Goal: Task Accomplishment & Management: Manage account settings

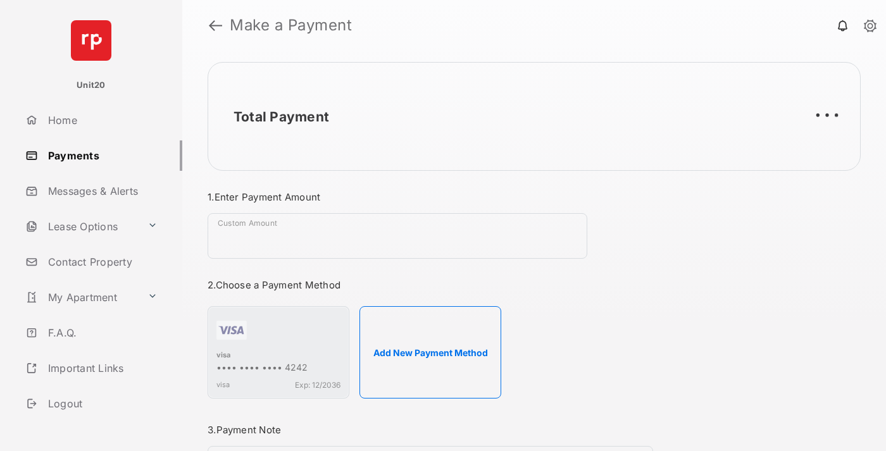
click at [99, 155] on link "Payments" at bounding box center [101, 155] width 162 height 30
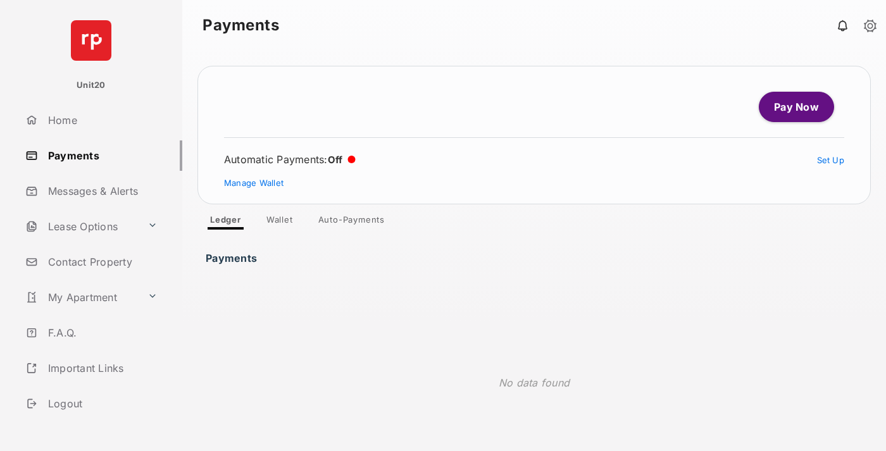
click at [352, 222] on link "Auto-Payments" at bounding box center [351, 221] width 87 height 15
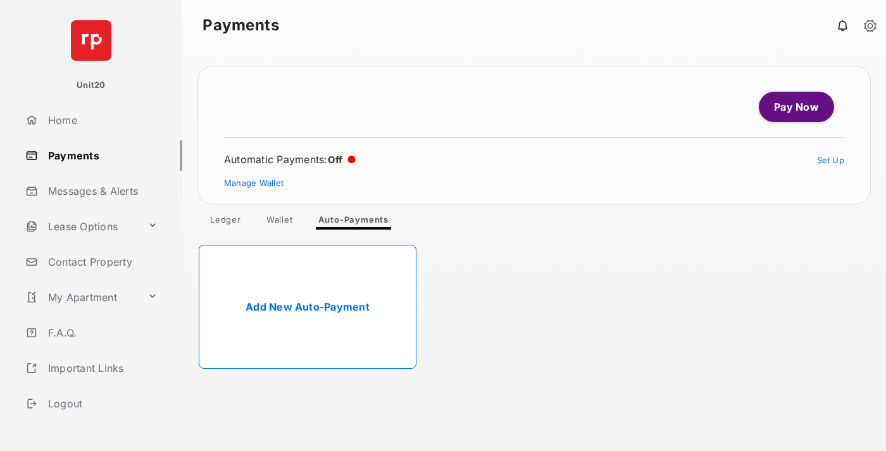
click at [307, 307] on link "Add New Auto-Payment" at bounding box center [308, 307] width 218 height 124
